Goal: Task Accomplishment & Management: Complete application form

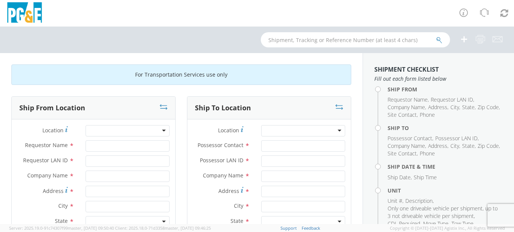
click at [110, 133] on div at bounding box center [128, 130] width 84 height 11
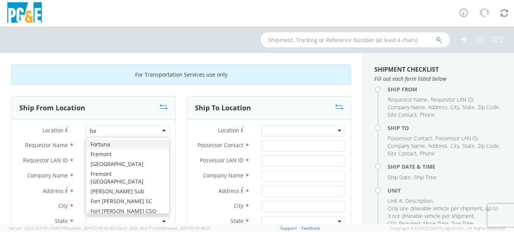
type input "fort"
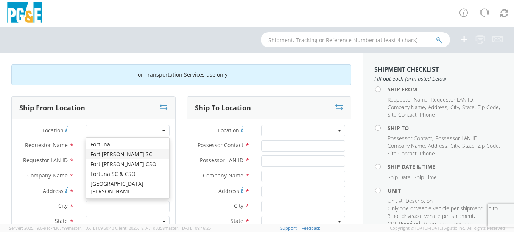
type input "PG&E"
type input "[STREET_ADDRESS]"
type input "[GEOGRAPHIC_DATA][PERSON_NAME]"
type input "95437"
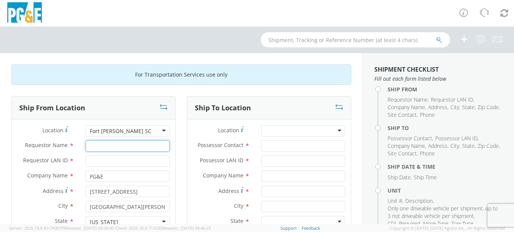
click at [107, 148] on input "Requestor Name *" at bounding box center [128, 145] width 84 height 11
type input "[PERSON_NAME]"
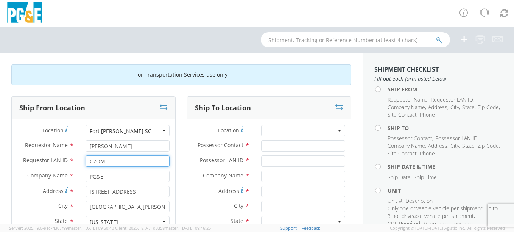
type input "C2OM"
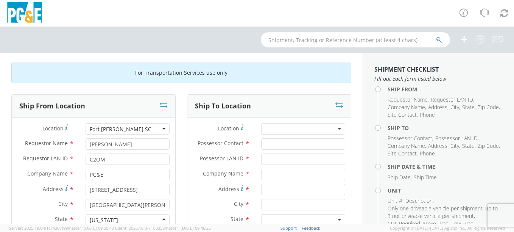
scroll to position [98, 0]
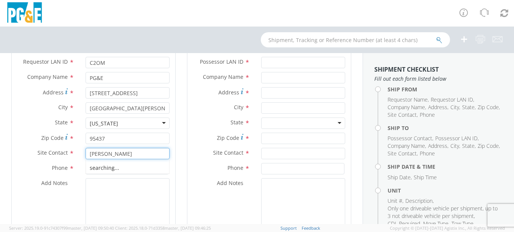
type input "[PERSON_NAME]"
type input "7072911465"
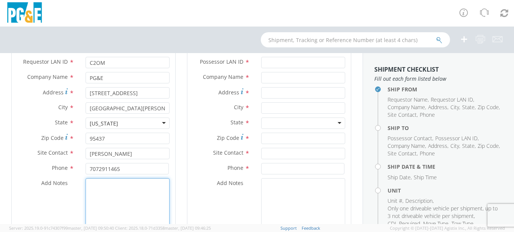
type textarea "N"
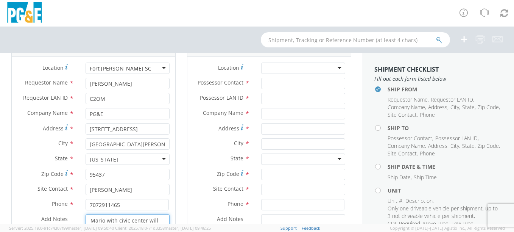
type textarea "Mario with civic center will move this unit"
click at [280, 68] on div at bounding box center [303, 67] width 84 height 11
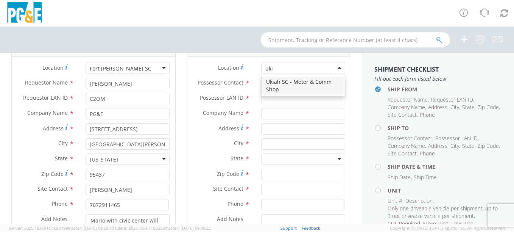
scroll to position [0, 0]
type input "ukiah"
type input "PG&E"
type input "[STREET_ADDRESS]"
type input "UKIAH"
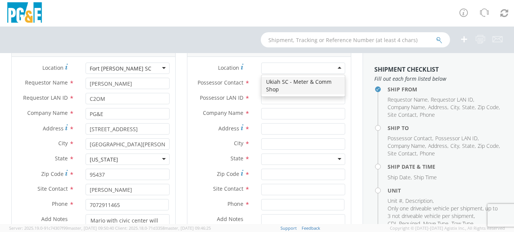
type input "95482"
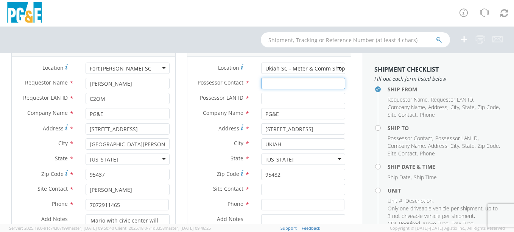
click at [279, 83] on input "Possessor Contact *" at bounding box center [303, 83] width 84 height 11
type input "[PERSON_NAME]"
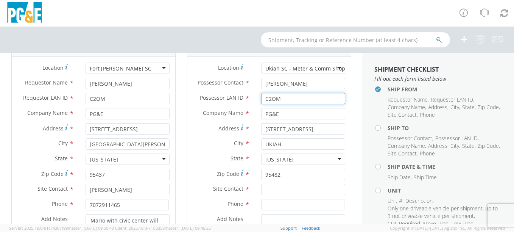
type input "C2OM"
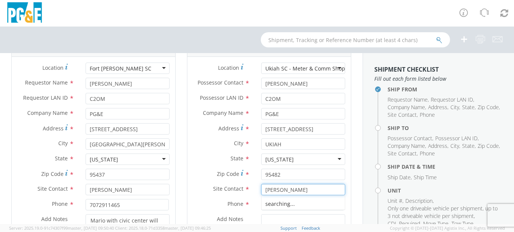
type input "[PERSON_NAME]"
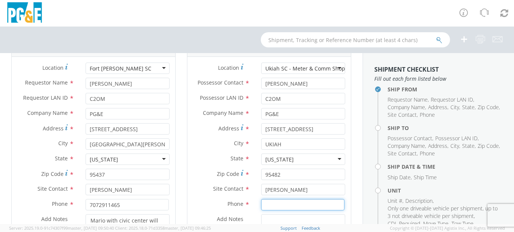
type input "C"
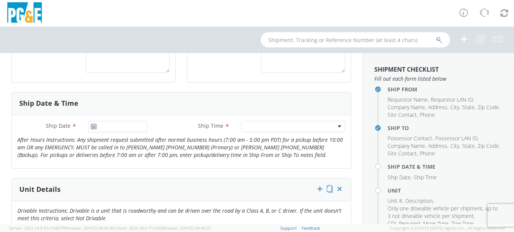
scroll to position [255, 0]
type input "7072911465"
click at [95, 125] on use at bounding box center [93, 125] width 5 height 5
click at [93, 125] on use at bounding box center [93, 125] width 5 height 5
click at [112, 126] on input "Ship Date *" at bounding box center [117, 125] width 59 height 11
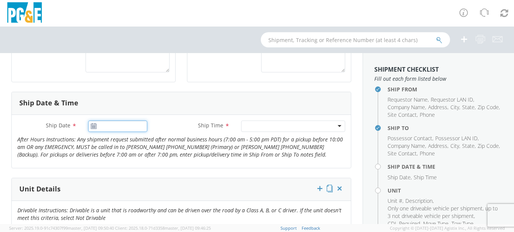
click at [112, 126] on input "Ship Date *" at bounding box center [117, 125] width 59 height 11
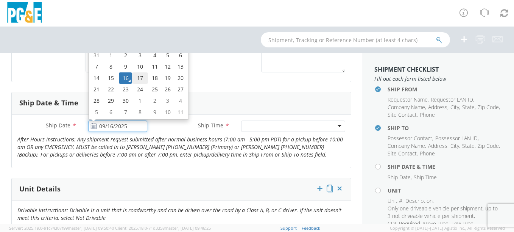
click at [141, 81] on td "17" at bounding box center [140, 77] width 16 height 11
type input "09/17/2025"
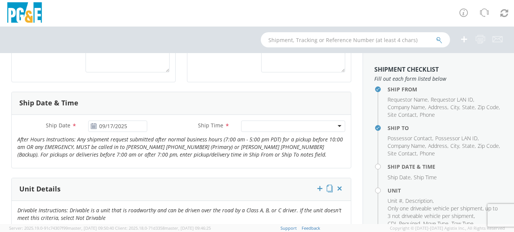
click at [246, 127] on div at bounding box center [293, 125] width 104 height 11
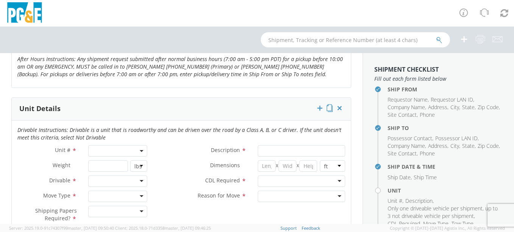
scroll to position [344, 0]
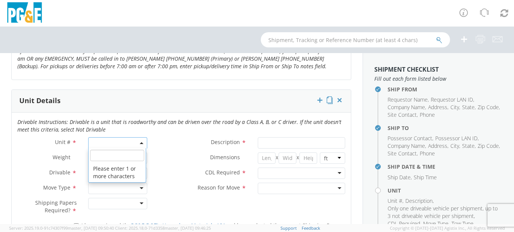
click at [104, 140] on span at bounding box center [117, 142] width 59 height 11
click at [104, 145] on span at bounding box center [117, 142] width 59 height 11
click at [100, 161] on span at bounding box center [118, 155] width 58 height 14
click at [98, 156] on input "search" at bounding box center [117, 154] width 54 height 11
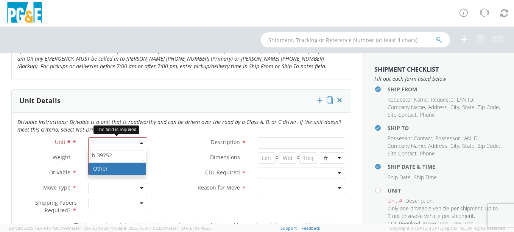
click at [93, 155] on input "b 39752" at bounding box center [117, 154] width 54 height 11
type input "b39752"
type input "TRUCK; ELECT METER TEST 3/4T 4X4"
type input "10000"
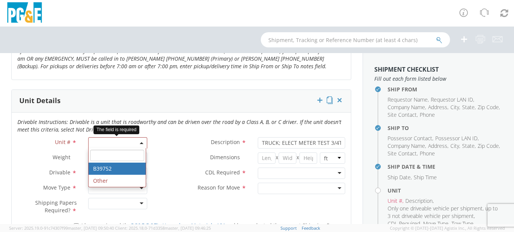
select select "B39752"
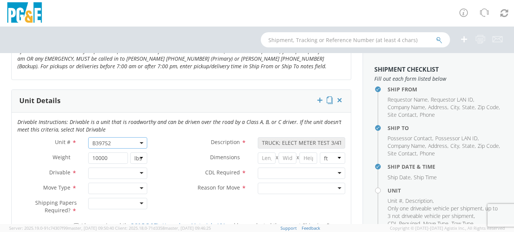
click at [100, 173] on div at bounding box center [117, 172] width 59 height 11
click at [102, 187] on div at bounding box center [117, 187] width 59 height 11
click at [108, 207] on div at bounding box center [117, 203] width 59 height 11
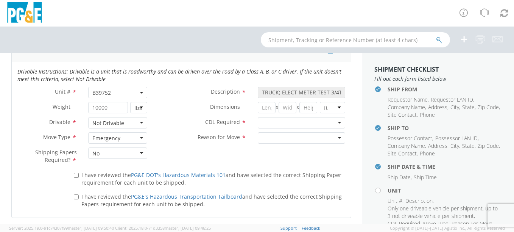
scroll to position [395, 0]
click at [74, 173] on input "I have reviewed the PG&E DOT's Hazardous Materials 101 and have selected the co…" at bounding box center [76, 174] width 5 height 5
checkbox input "true"
click at [75, 196] on input "I have reviewed the PG&E's Hazardous Transportation Tailboard and have selected…" at bounding box center [76, 195] width 5 height 5
checkbox input "true"
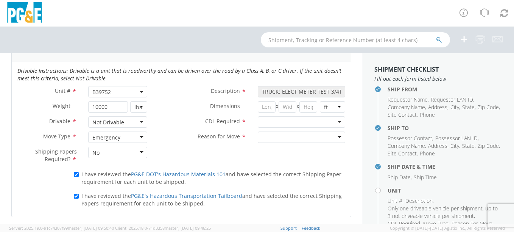
click at [265, 122] on div at bounding box center [301, 121] width 87 height 11
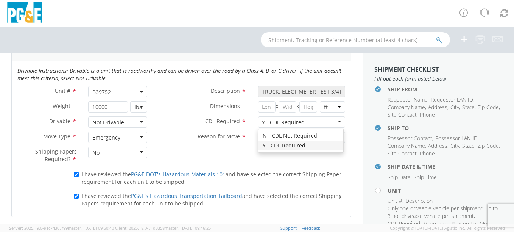
click at [265, 123] on div "Y - CDL Required" at bounding box center [283, 122] width 43 height 8
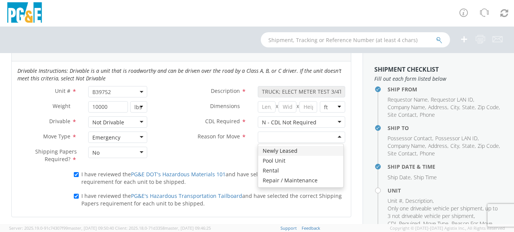
click at [265, 133] on div at bounding box center [301, 136] width 87 height 11
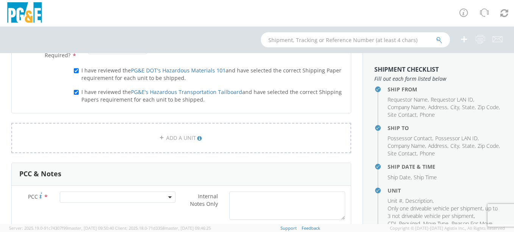
scroll to position [503, 0]
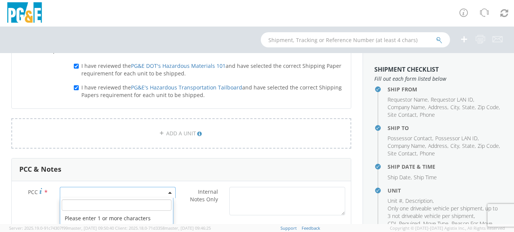
click at [70, 196] on span at bounding box center [118, 192] width 116 height 11
click at [70, 205] on input "number" at bounding box center [117, 204] width 110 height 11
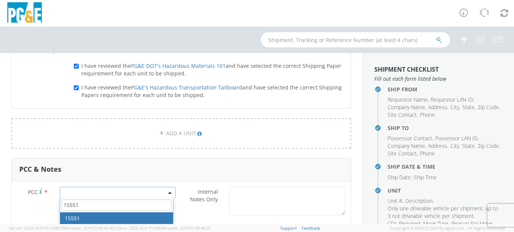
type input "15551"
select select "15551"
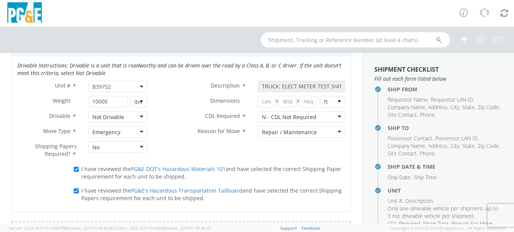
scroll to position [130, 0]
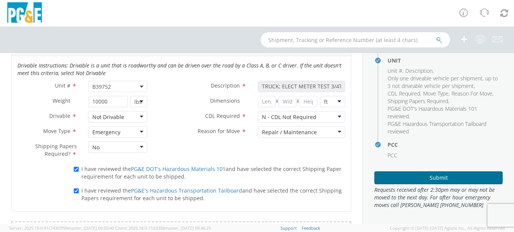
click at [413, 176] on button "Submit" at bounding box center [438, 177] width 128 height 13
